Goal: Transaction & Acquisition: Purchase product/service

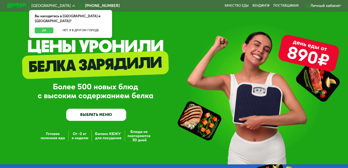
click at [45, 28] on button "Да" at bounding box center [44, 31] width 19 height 6
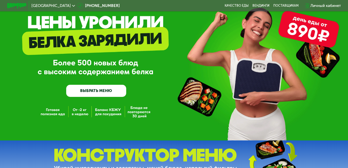
scroll to position [15, 0]
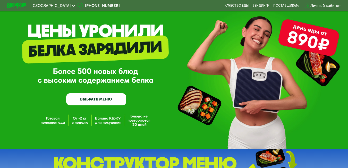
click at [96, 100] on link "ВЫБРАТЬ МЕНЮ" at bounding box center [96, 99] width 60 height 12
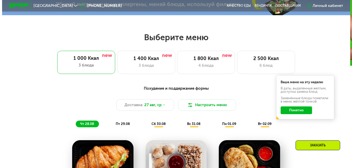
scroll to position [210, 0]
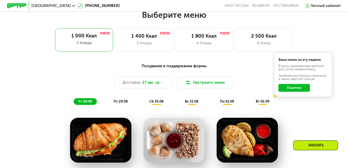
click at [296, 91] on button "Понятно" at bounding box center [293, 88] width 31 height 8
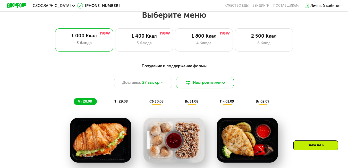
click at [206, 84] on button "Настроить меню" at bounding box center [205, 83] width 58 height 12
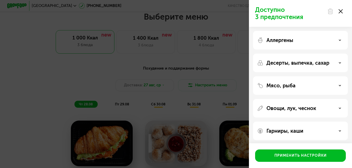
click at [288, 40] on p "Аллергены" at bounding box center [279, 40] width 27 height 6
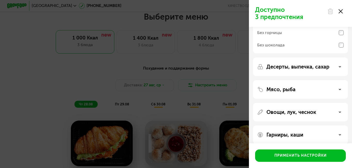
scroll to position [77, 0]
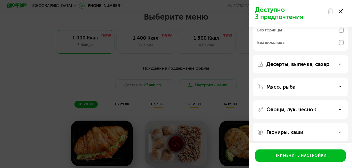
click at [302, 64] on p "Десерты, выпечка, сахар" at bounding box center [297, 64] width 63 height 6
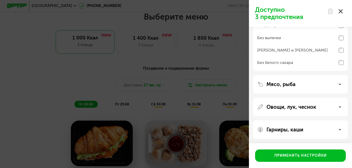
scroll to position [134, 0]
click at [296, 106] on p "Овощи, лук, чеснок" at bounding box center [291, 106] width 50 height 6
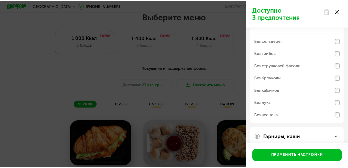
scroll to position [225, 0]
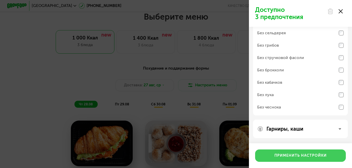
click at [297, 155] on div "Применить настройки" at bounding box center [300, 155] width 52 height 5
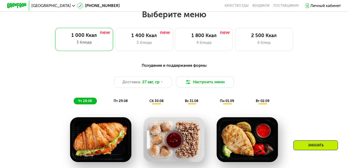
scroll to position [210, 0]
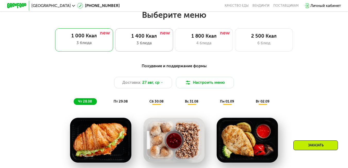
click at [175, 49] on div "1 400 Ккал 3 блюда" at bounding box center [204, 39] width 58 height 23
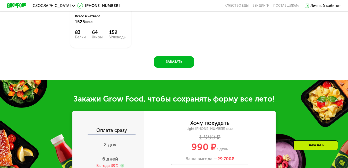
scroll to position [365, 0]
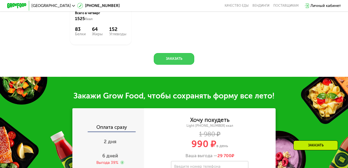
click at [183, 65] on button "Заказать" at bounding box center [174, 59] width 40 height 12
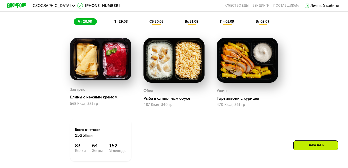
scroll to position [205, 0]
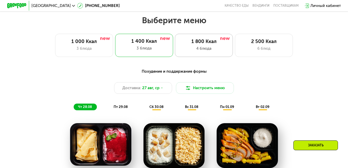
click at [204, 49] on div "4 блюда" at bounding box center [204, 49] width 48 height 6
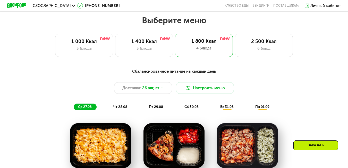
scroll to position [127, 0]
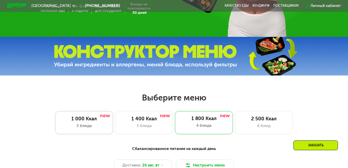
click at [96, 129] on div "3 блюда" at bounding box center [84, 126] width 48 height 6
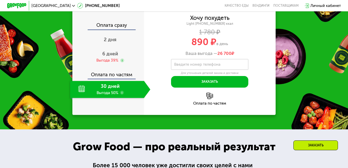
scroll to position [514, 0]
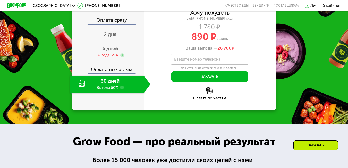
click at [245, 41] on div "890 ₽ в день" at bounding box center [209, 36] width 131 height 9
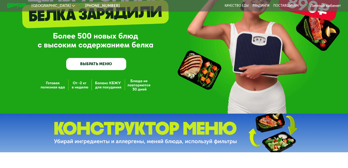
scroll to position [0, 0]
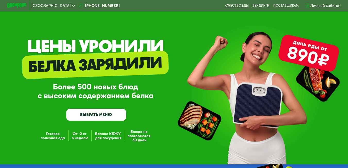
click at [243, 5] on link "Качество еды" at bounding box center [237, 6] width 24 height 4
